Goal: Register for event/course

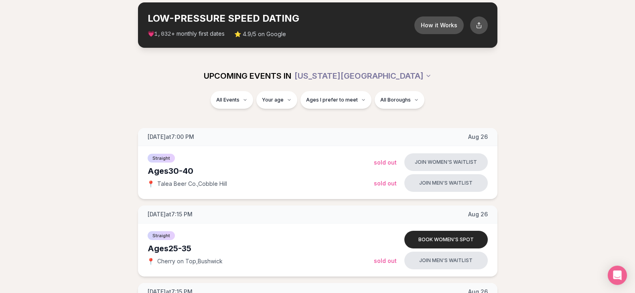
scroll to position [41, 0]
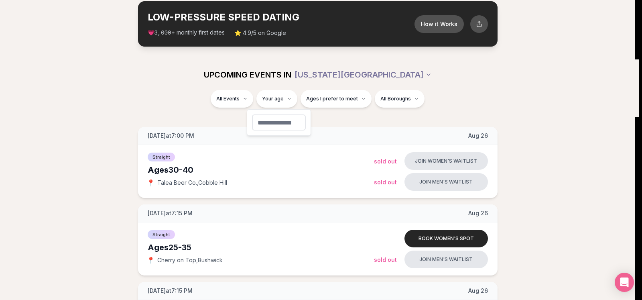
type input "**"
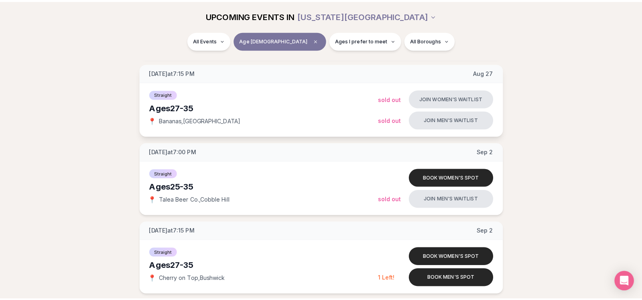
scroll to position [286, 0]
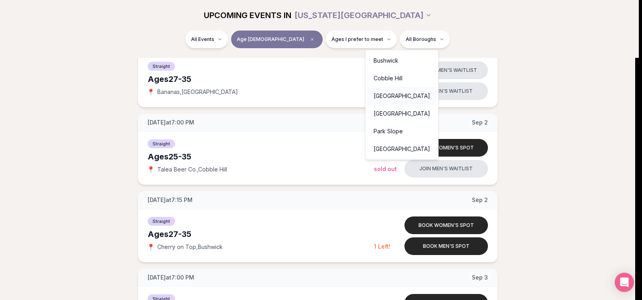
click at [394, 93] on div "[GEOGRAPHIC_DATA]" at bounding box center [401, 96] width 69 height 18
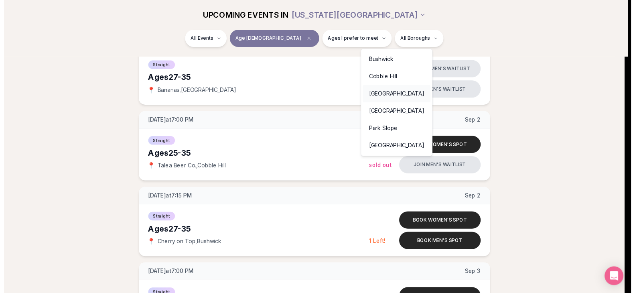
scroll to position [125, 0]
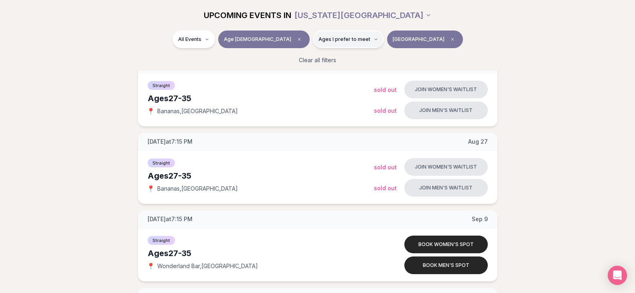
click at [344, 39] on span "Ages I prefer to meet" at bounding box center [345, 39] width 52 height 6
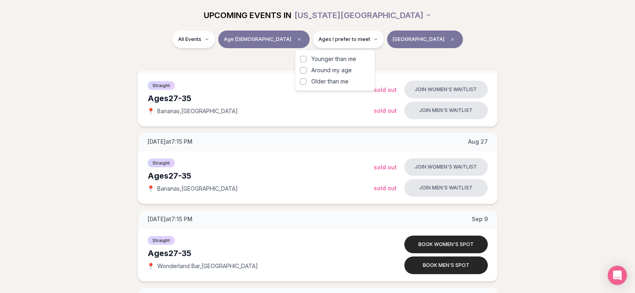
click at [303, 69] on button "Around my age" at bounding box center [303, 70] width 6 height 6
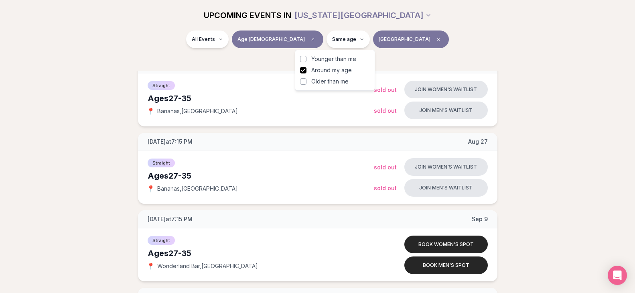
click at [304, 59] on button "Younger than me" at bounding box center [303, 59] width 6 height 6
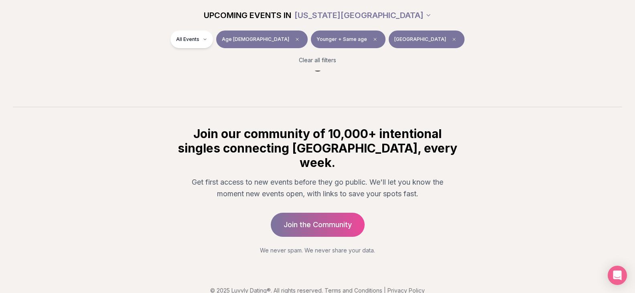
click at [470, 55] on div "Clear all filters" at bounding box center [317, 60] width 449 height 18
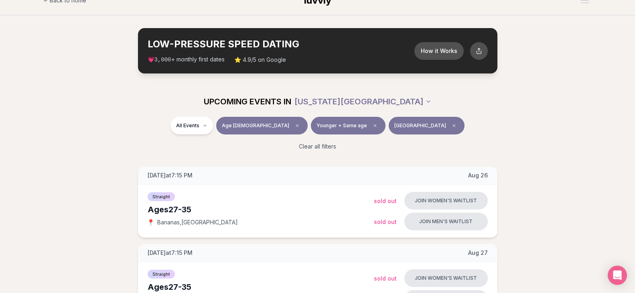
scroll to position [2, 0]
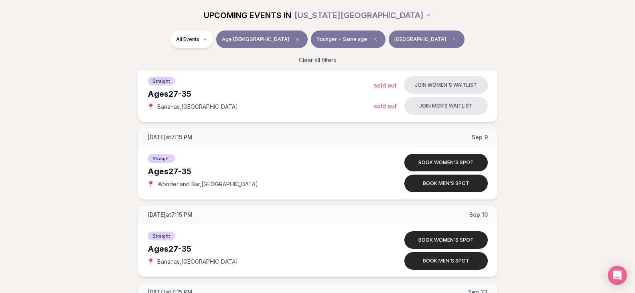
scroll to position [371, 0]
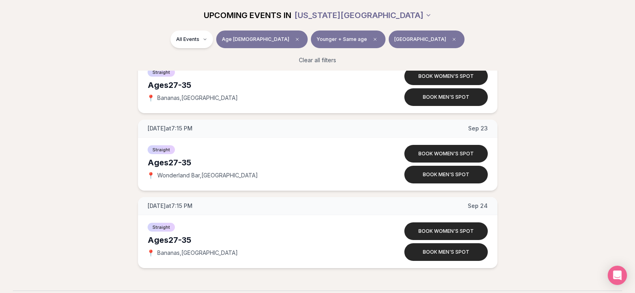
click at [397, 16] on html "Back to home luvvly LOW-PRESSURE SPEED DATING How it Works 💗 3,000 + monthly fi…" at bounding box center [317, 60] width 635 height 862
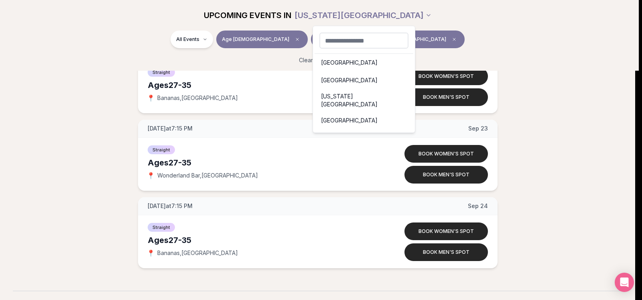
click at [431, 18] on html "Back to home luvvly LOW-PRESSURE SPEED DATING How it Works 💗 3,000 + monthly fi…" at bounding box center [321, 60] width 642 height 862
